Goal: Task Accomplishment & Management: Manage account settings

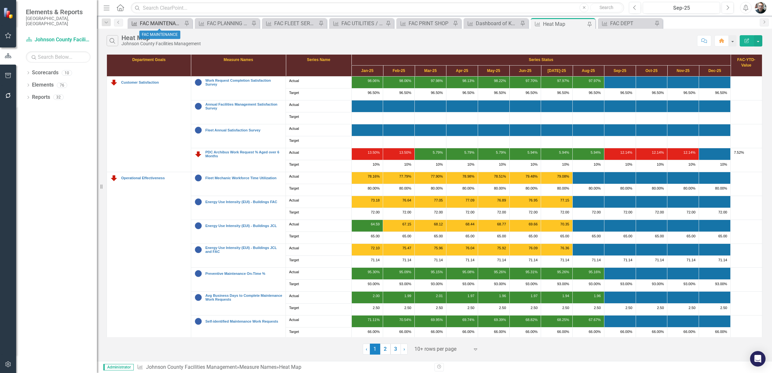
click at [151, 25] on div "FAC MAINTENANCE" at bounding box center [161, 23] width 43 height 8
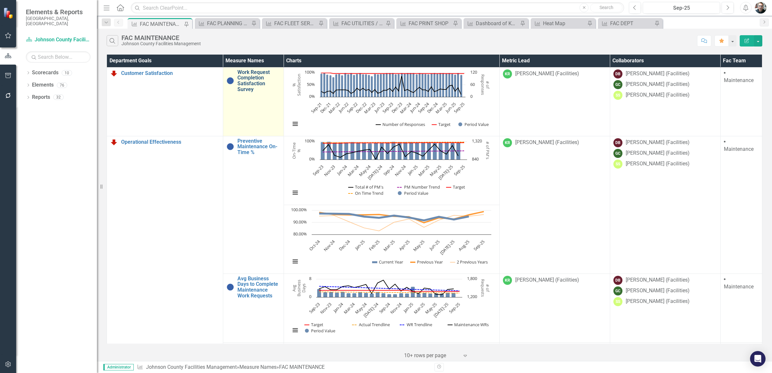
click at [250, 84] on link "Work Request Completion Satisfaction Survey" at bounding box center [258, 80] width 43 height 23
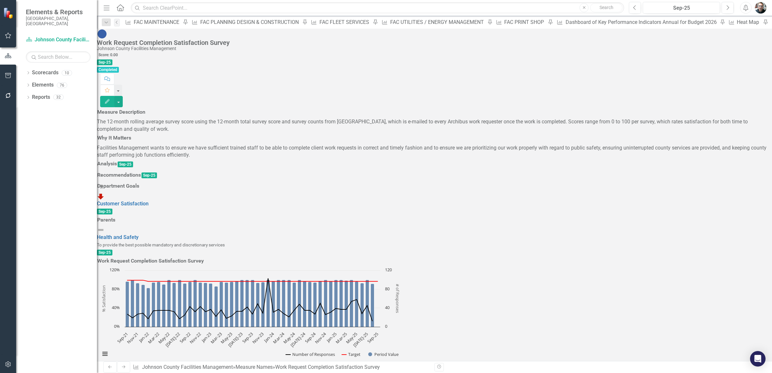
scroll to position [687, 0]
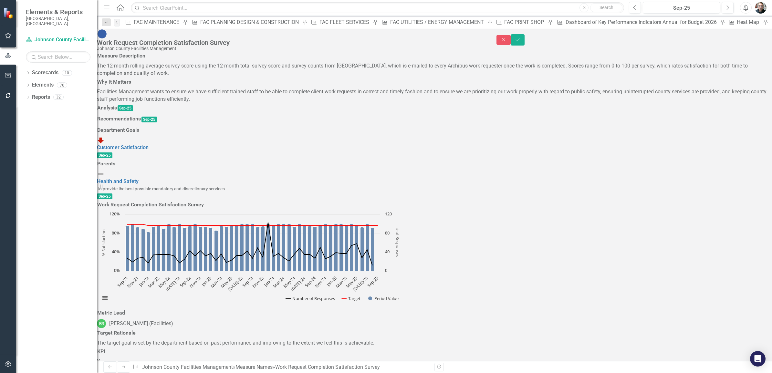
type textarea "1400"
click at [521, 37] on icon "Save" at bounding box center [518, 39] width 6 height 5
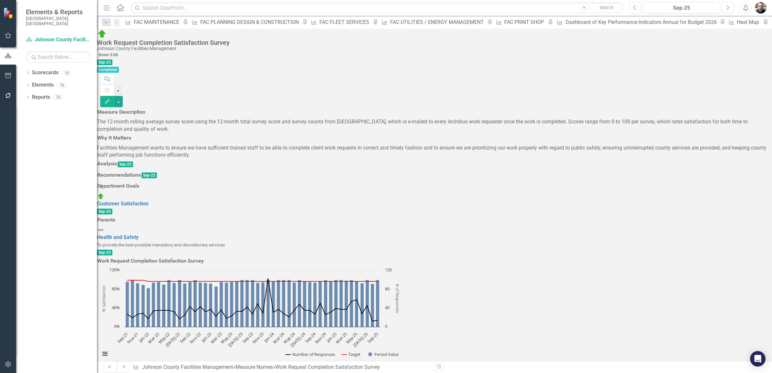
click at [117, 167] on h3 "Analysis" at bounding box center [107, 164] width 20 height 6
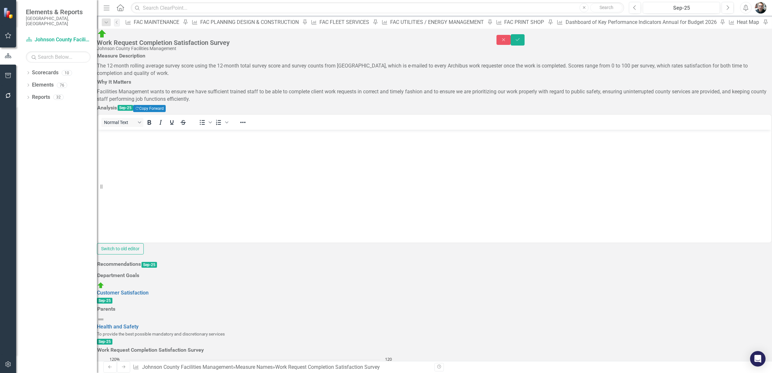
scroll to position [0, 0]
click at [135, 146] on body "Rich Text Area. Press ALT-0 for help." at bounding box center [435, 178] width 674 height 97
